Goal: Information Seeking & Learning: Learn about a topic

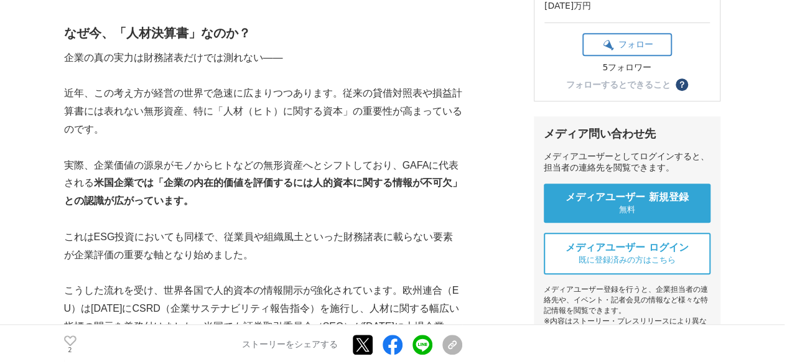
scroll to position [373, 0]
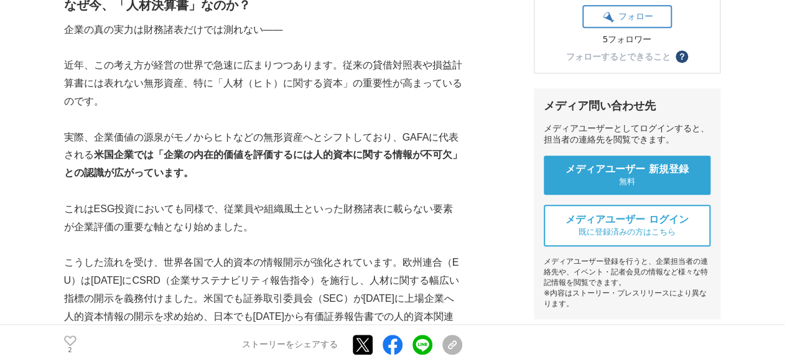
click at [188, 191] on p at bounding box center [263, 191] width 398 height 18
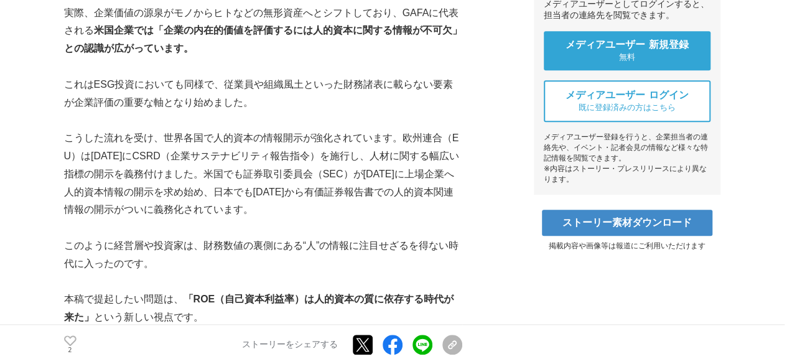
click at [188, 215] on p "こうした流れを受け、世界各国で人的資本の情報開示が強化されています。欧州連合（EU）は[DATE]にCSRD（企業サステナビリティ報告指令）を施行し、人材に関…" at bounding box center [263, 174] width 398 height 90
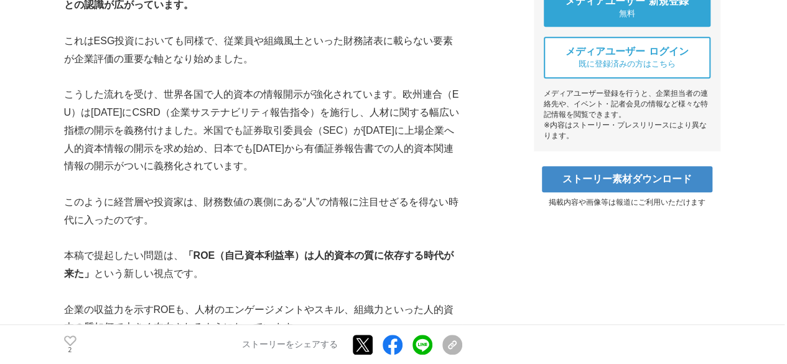
scroll to position [560, 0]
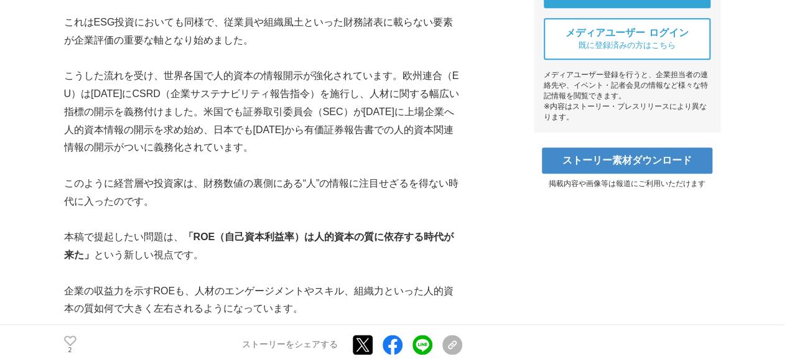
click at [188, 223] on p at bounding box center [263, 219] width 398 height 18
click at [173, 250] on p "本稿で提起したい問題は、 「ROE（自己資本利益率）は人的資本の質に依存する時代が来た」 という新しい視点です。" at bounding box center [263, 246] width 398 height 36
click at [231, 248] on p "本稿で提起したい問題は、 「ROE（自己資本利益率）は人的資本の質に依存する時代が来た」 という新しい視点です。" at bounding box center [263, 246] width 398 height 36
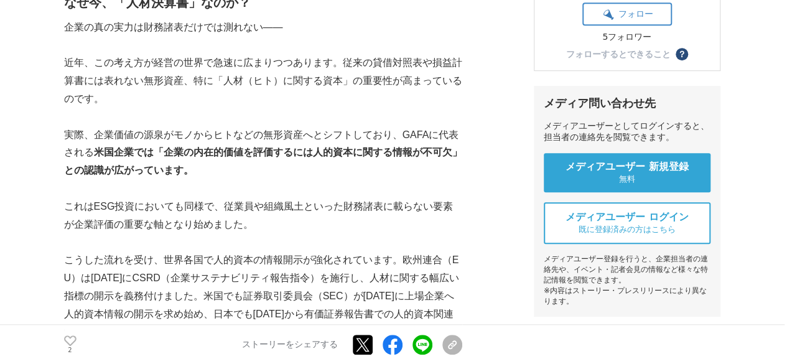
scroll to position [435, 0]
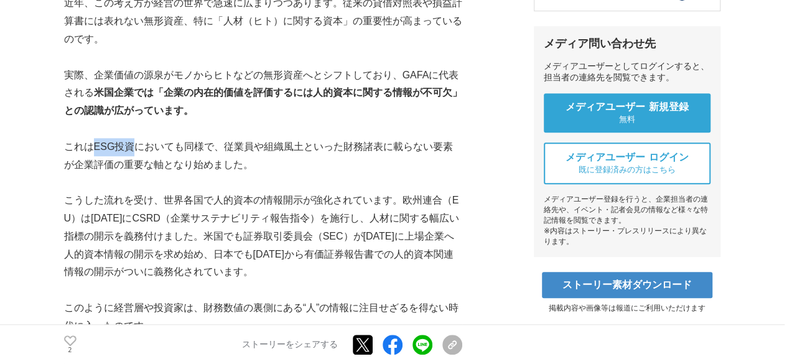
drag, startPoint x: 96, startPoint y: 150, endPoint x: 127, endPoint y: 146, distance: 31.9
click at [127, 146] on p "これはESG投資においても同様で、従業員や組織風土といった財務諸表に載らない要素が企業評価の重要な軸となり始めました。" at bounding box center [263, 156] width 398 height 36
copy p "ESG投資"
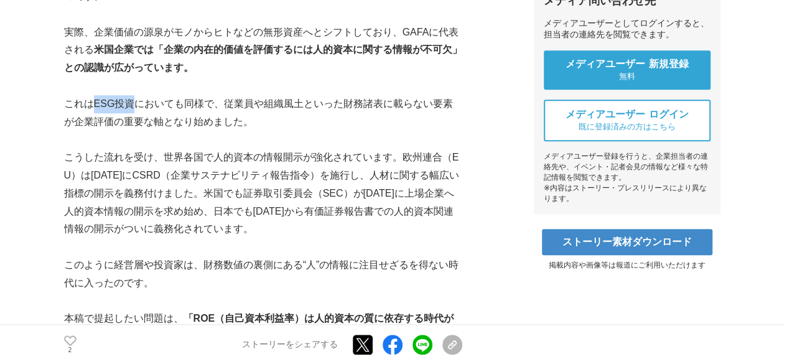
scroll to position [497, 0]
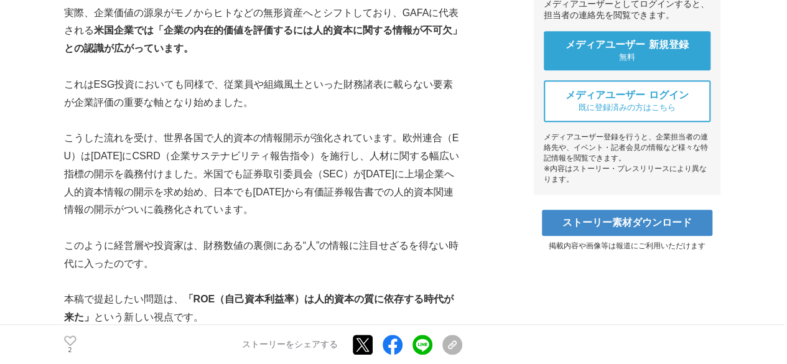
click at [158, 156] on p "こうした流れを受け、世界各国で人的資本の情報開示が強化されています。欧州連合（EU）は[DATE]にCSRD（企業サステナビリティ報告指令）を施行し、人材に関…" at bounding box center [263, 174] width 398 height 90
click at [343, 161] on p "こうした流れを受け、世界各国で人的資本の情報開示が強化されています。欧州連合（EU）は[DATE]にCSRD（企業サステナビリティ報告指令）を施行し、人材に関…" at bounding box center [263, 174] width 398 height 90
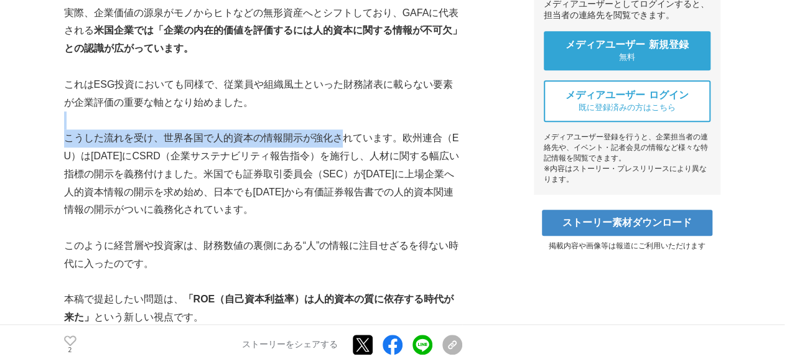
click at [340, 131] on p "こうした流れを受け、世界各国で人的資本の情報開示が強化されています。欧州連合（EU）は[DATE]にCSRD（企業サステナビリティ報告指令）を施行し、人材に関…" at bounding box center [263, 174] width 398 height 90
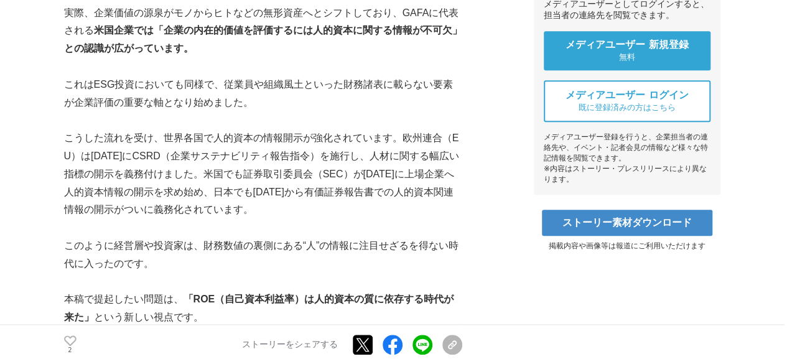
click at [232, 127] on p at bounding box center [263, 120] width 398 height 18
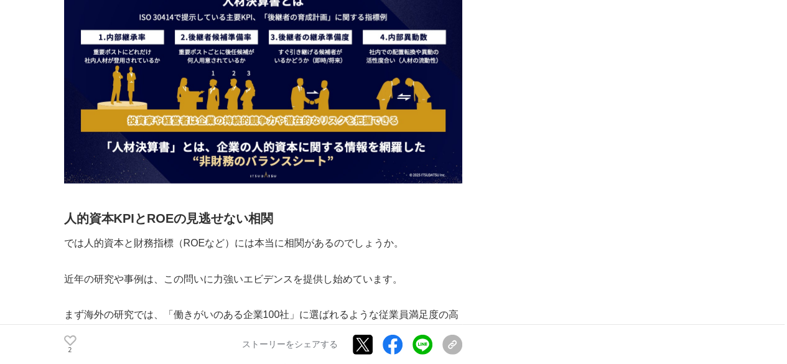
scroll to position [1679, 0]
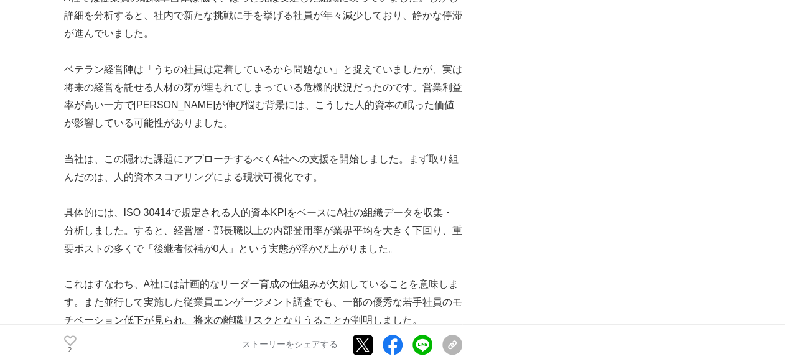
scroll to position [2798, 0]
